Goal: Information Seeking & Learning: Stay updated

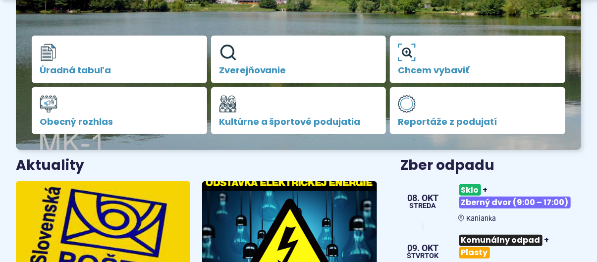
scroll to position [297, 0]
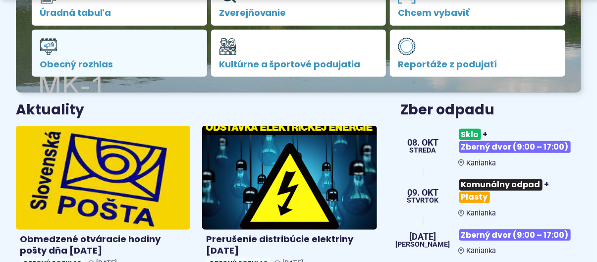
click at [95, 65] on span "Obecný rozhlas" at bounding box center [120, 64] width 160 height 10
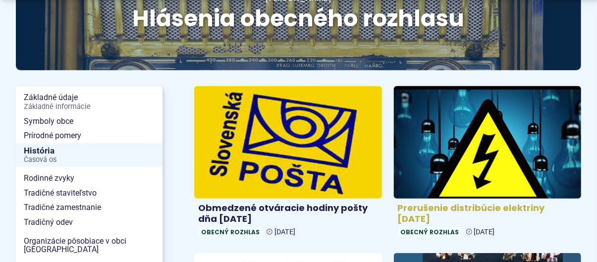
scroll to position [198, 0]
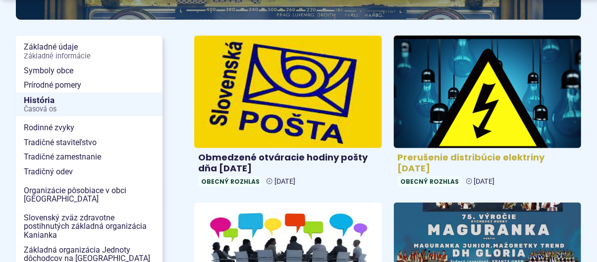
click at [457, 155] on h4 "Prerušenie distribúcie elektriny [DATE]" at bounding box center [488, 163] width 180 height 22
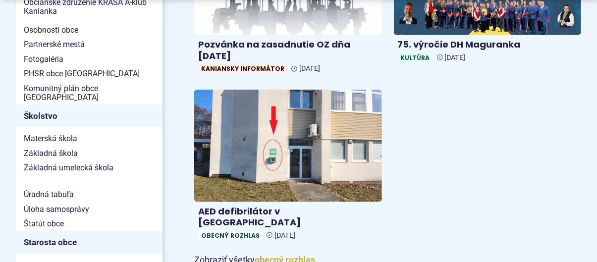
scroll to position [496, 0]
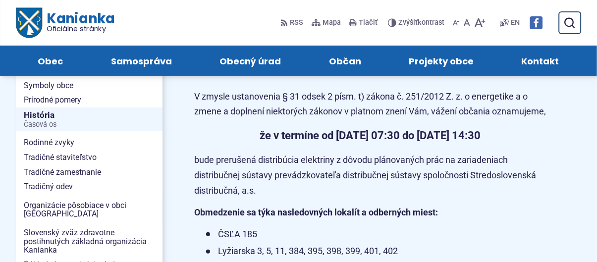
scroll to position [99, 0]
